Goal: Information Seeking & Learning: Compare options

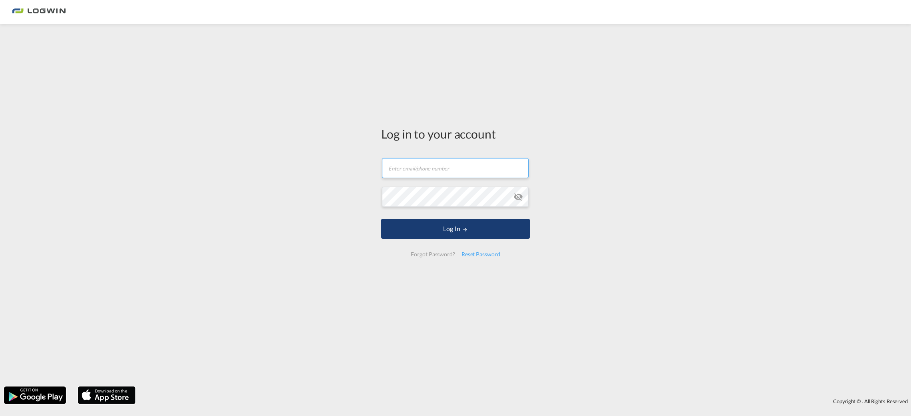
type input "[PERSON_NAME][EMAIL_ADDRESS][PERSON_NAME][DOMAIN_NAME]"
click at [447, 241] on form "[PERSON_NAME][EMAIL_ADDRESS][PERSON_NAME][DOMAIN_NAME] Email field is required …" at bounding box center [455, 207] width 149 height 114
click at [448, 228] on button "Log In" at bounding box center [455, 229] width 149 height 20
